Goal: Task Accomplishment & Management: Manage account settings

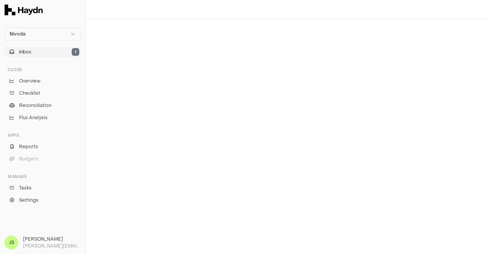
click at [37, 56] on button "Inbox 1" at bounding box center [43, 52] width 76 height 11
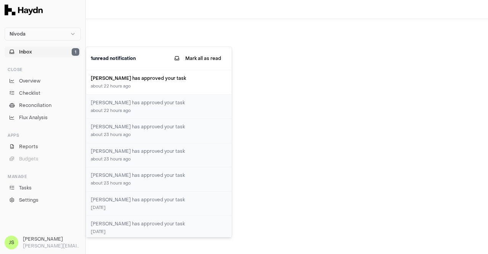
click at [202, 52] on button "Mark all as read" at bounding box center [198, 58] width 59 height 14
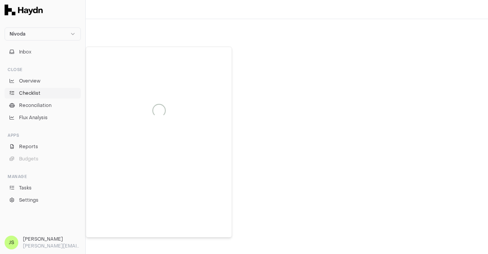
click at [30, 92] on span "Checklist" at bounding box center [29, 93] width 21 height 7
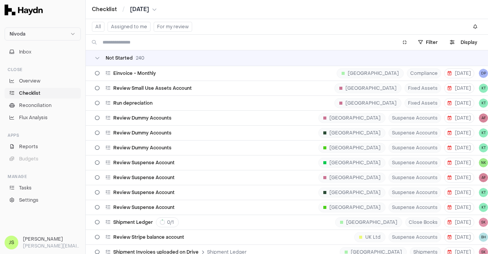
click at [130, 23] on button "Assigned to me" at bounding box center [129, 27] width 43 height 10
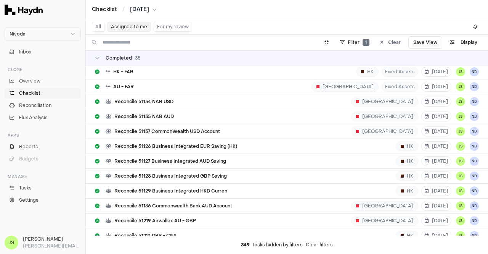
scroll to position [381, 0]
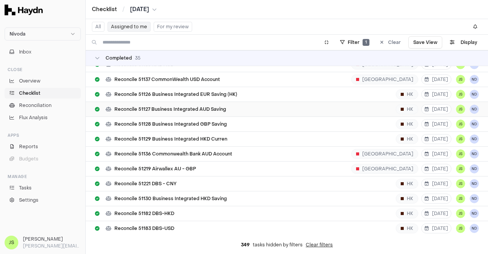
click at [165, 102] on div "Reconcile 51127 Business Integrated AUD Saving HK [DATE] JS ND" at bounding box center [287, 109] width 384 height 14
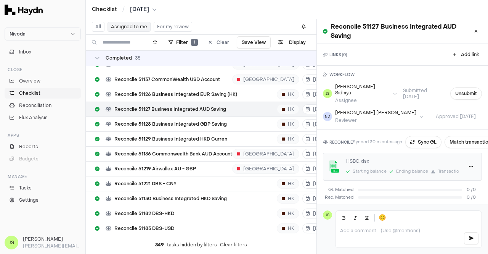
scroll to position [85, 0]
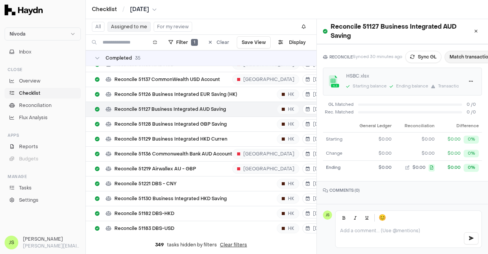
click at [465, 51] on button "Match transactions" at bounding box center [472, 57] width 54 height 12
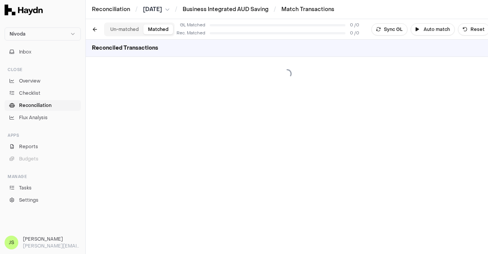
click at [157, 26] on button "Matched" at bounding box center [158, 29] width 30 height 10
click at [34, 93] on span "Checklist" at bounding box center [29, 93] width 21 height 7
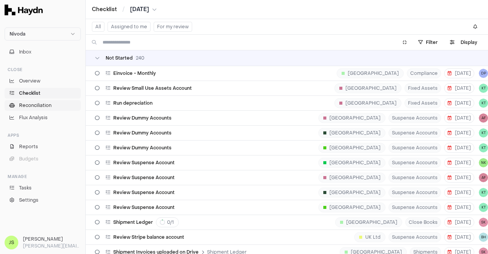
click at [33, 103] on span "Reconciliation" at bounding box center [35, 105] width 32 height 7
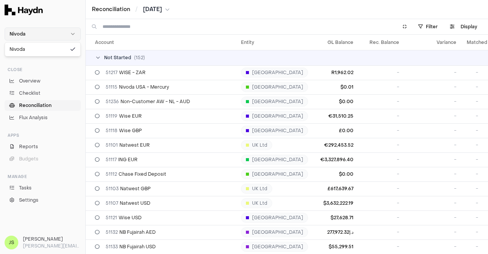
click at [41, 31] on html "Nivoda Inbox Close Overview Checklist Reconciliation Flux Analysis Apps Reports…" at bounding box center [244, 127] width 488 height 254
click at [35, 16] on html "Nivoda Inbox Close Overview Checklist Reconciliation Flux Analysis Apps Reports…" at bounding box center [244, 127] width 488 height 254
click at [27, 198] on span "Settings" at bounding box center [28, 199] width 19 height 7
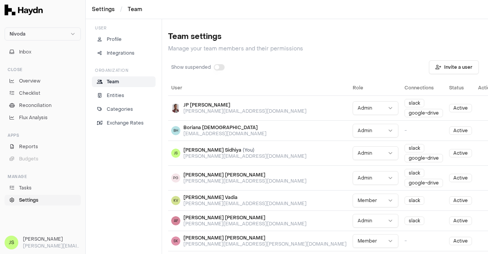
scroll to position [149, 0]
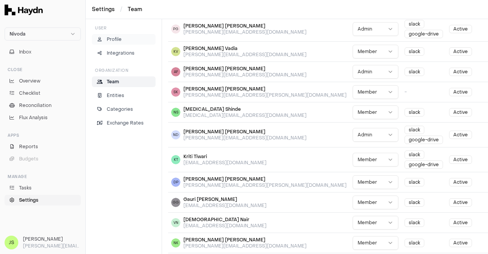
click at [111, 34] on link "Profile" at bounding box center [124, 39] width 64 height 11
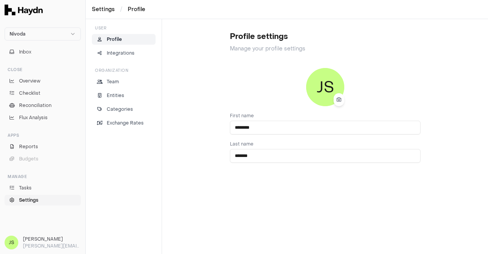
click at [27, 200] on span "Settings" at bounding box center [28, 199] width 19 height 7
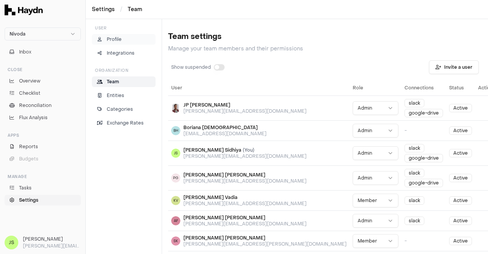
click at [109, 39] on p "Profile" at bounding box center [114, 39] width 15 height 7
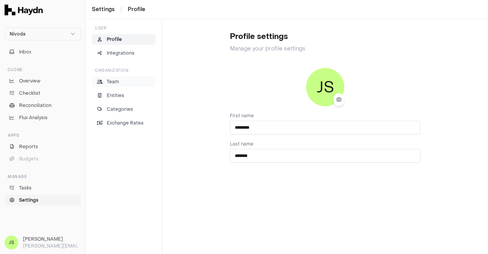
click at [116, 77] on link "Team" at bounding box center [124, 81] width 64 height 11
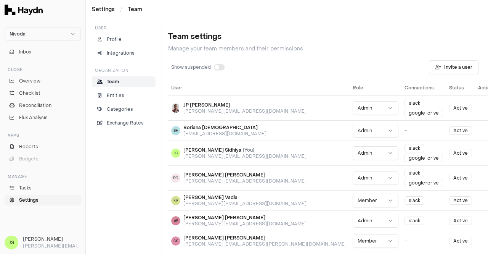
click at [110, 88] on div "Organization Team Entities Categories Exchange Rates" at bounding box center [124, 98] width 64 height 61
click at [115, 97] on p "Entities" at bounding box center [116, 95] width 18 height 7
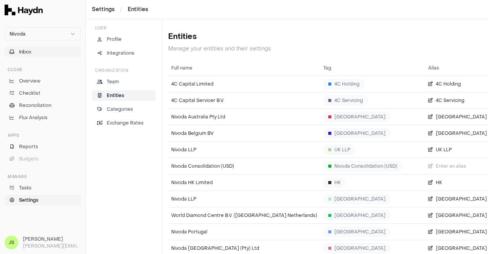
click at [32, 51] on button "Inbox" at bounding box center [43, 52] width 76 height 11
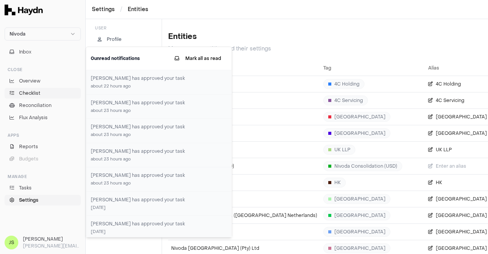
click at [34, 90] on span "Checklist" at bounding box center [29, 93] width 21 height 7
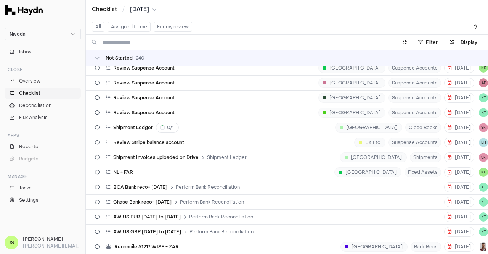
scroll to position [38, 0]
